Goal: Task Accomplishment & Management: Manage account settings

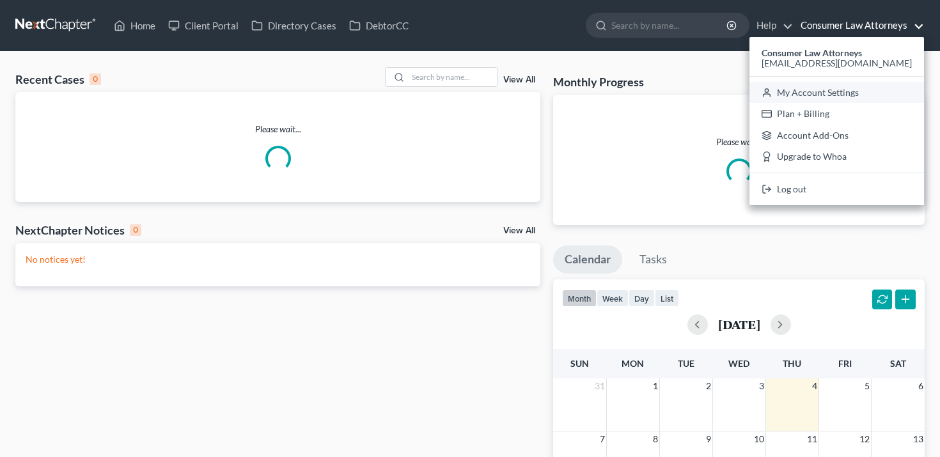
click at [838, 98] on link "My Account Settings" at bounding box center [837, 93] width 175 height 22
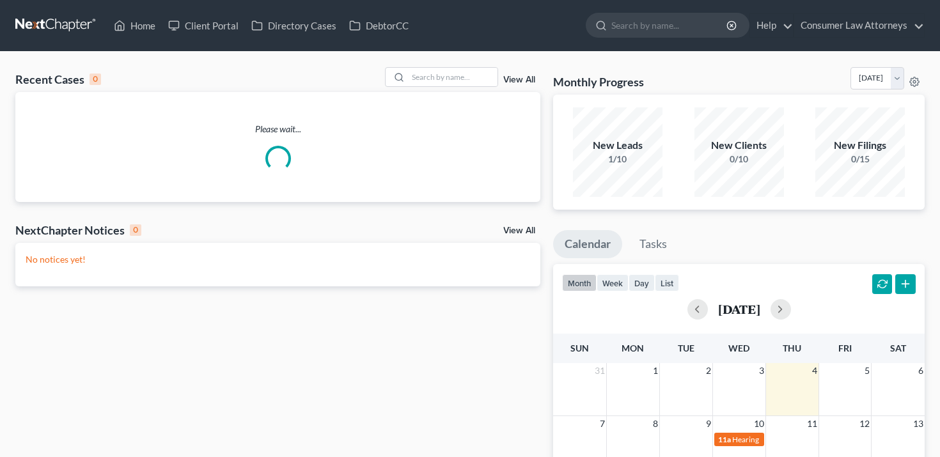
select select "24"
select select "9"
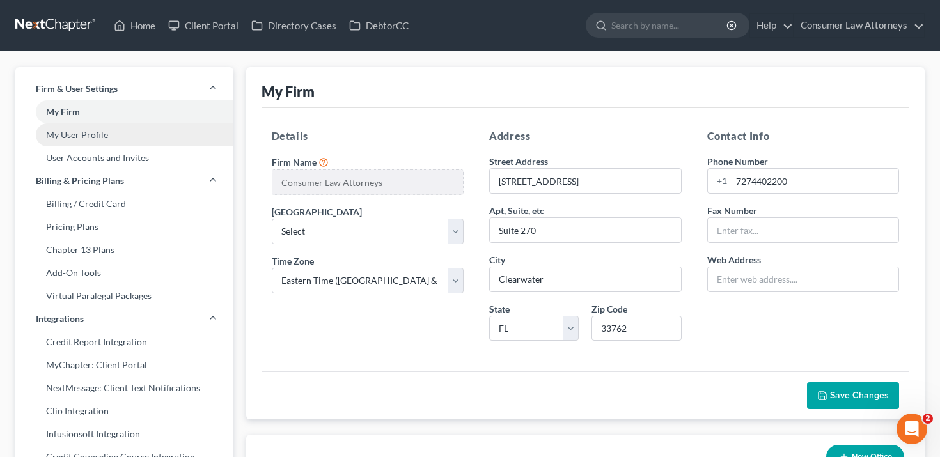
click at [125, 136] on link "My User Profile" at bounding box center [124, 134] width 218 height 23
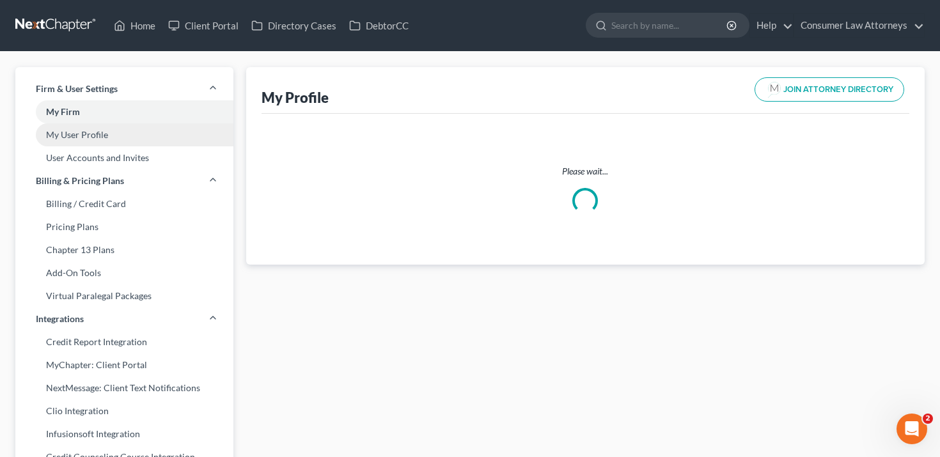
select select "15"
select select "27"
select select "attorney"
select select "0"
